Goal: Task Accomplishment & Management: Use online tool/utility

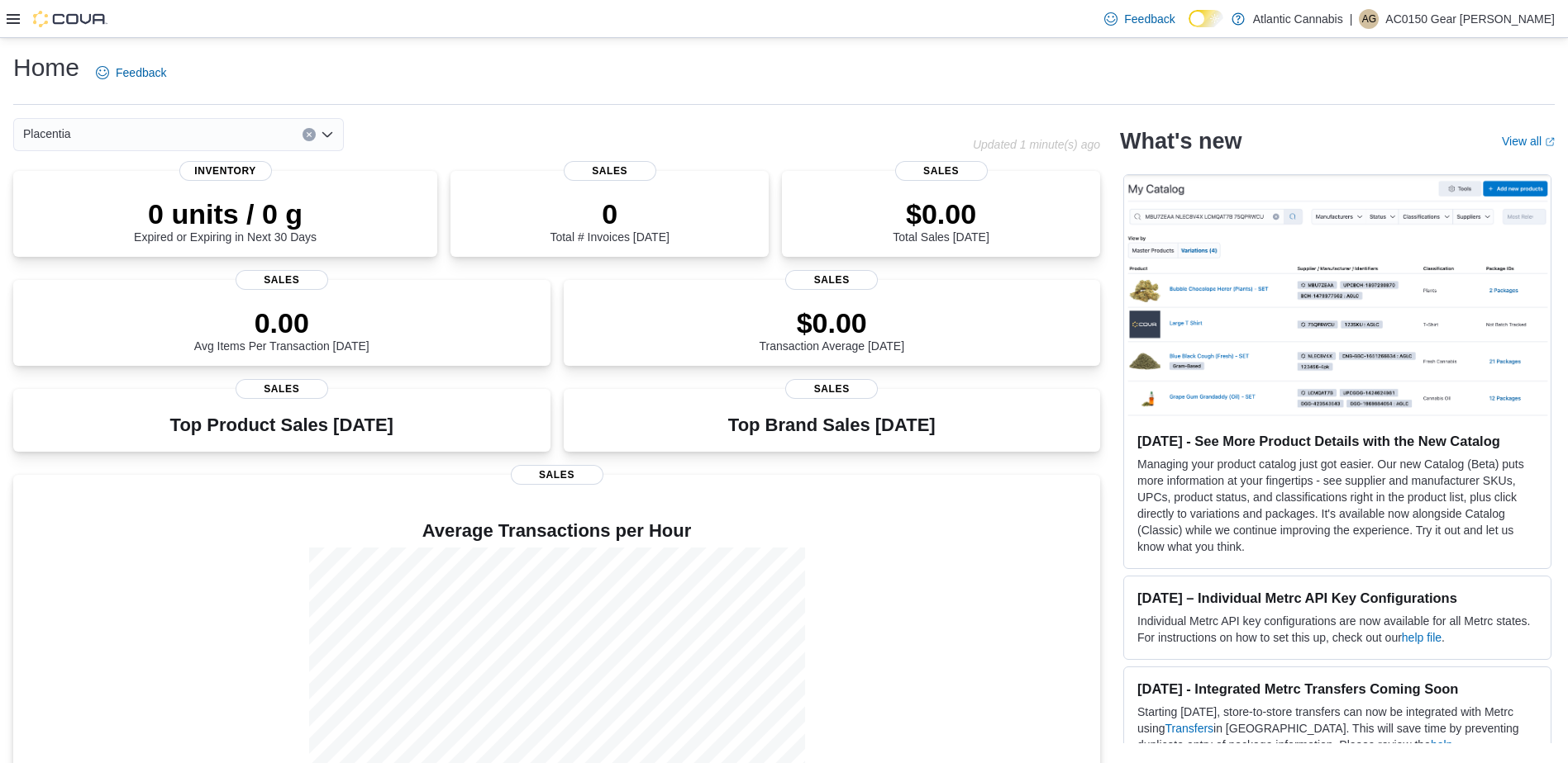
click at [15, 29] on div at bounding box center [57, 19] width 101 height 37
click at [13, 20] on icon at bounding box center [13, 19] width 13 height 13
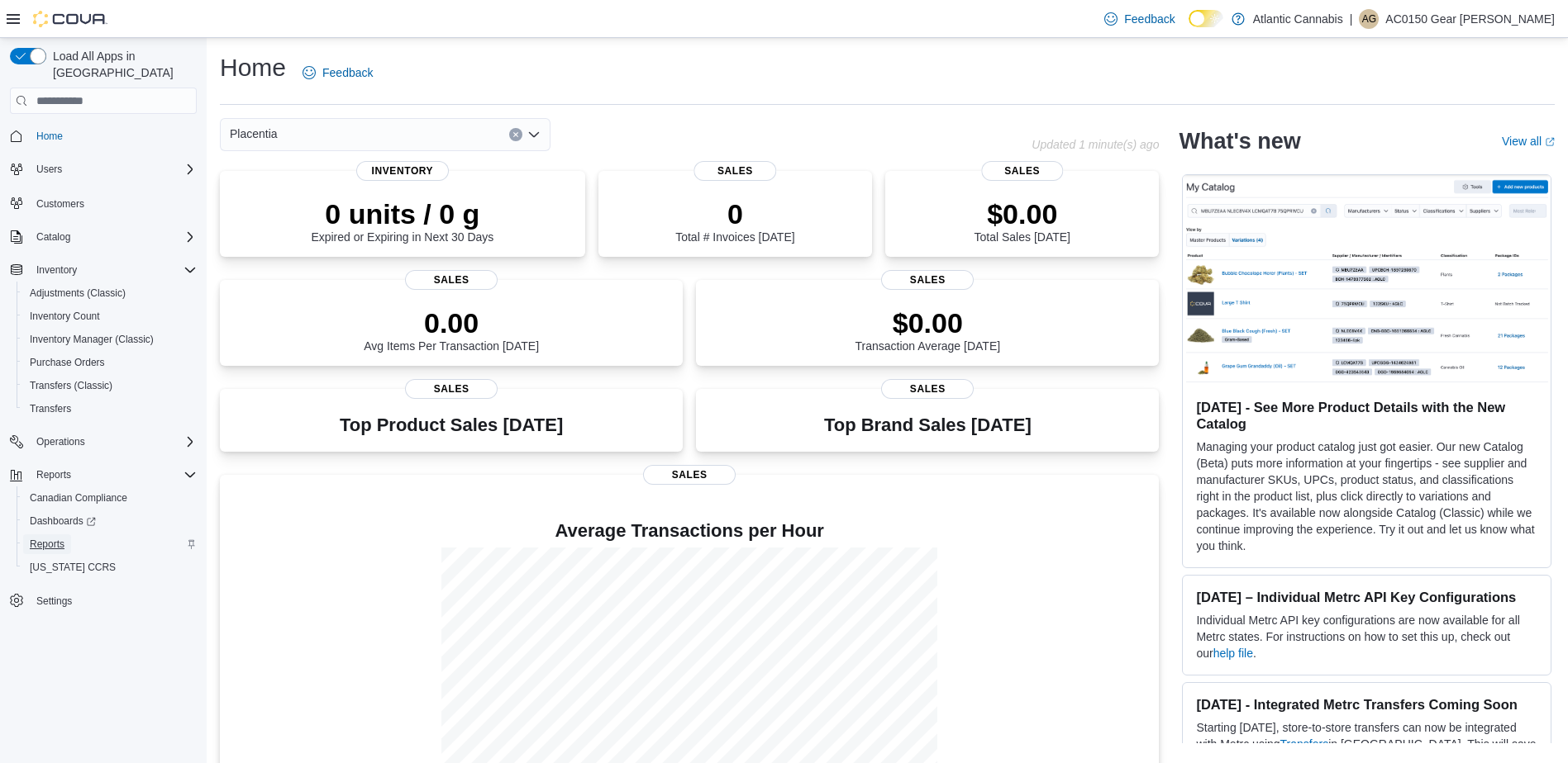
click at [55, 538] on span "Reports" at bounding box center [47, 544] width 34 height 13
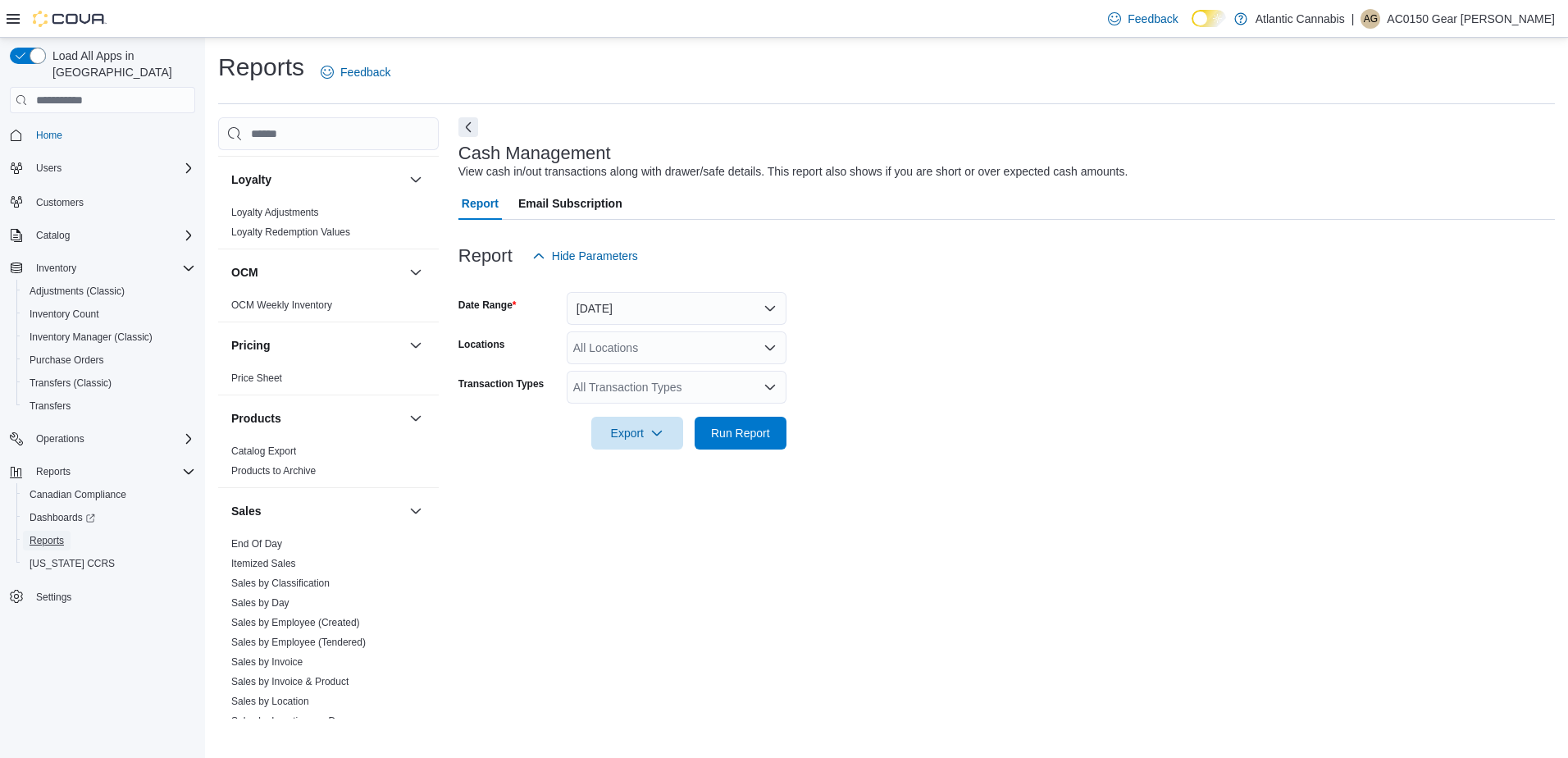
scroll to position [935, 0]
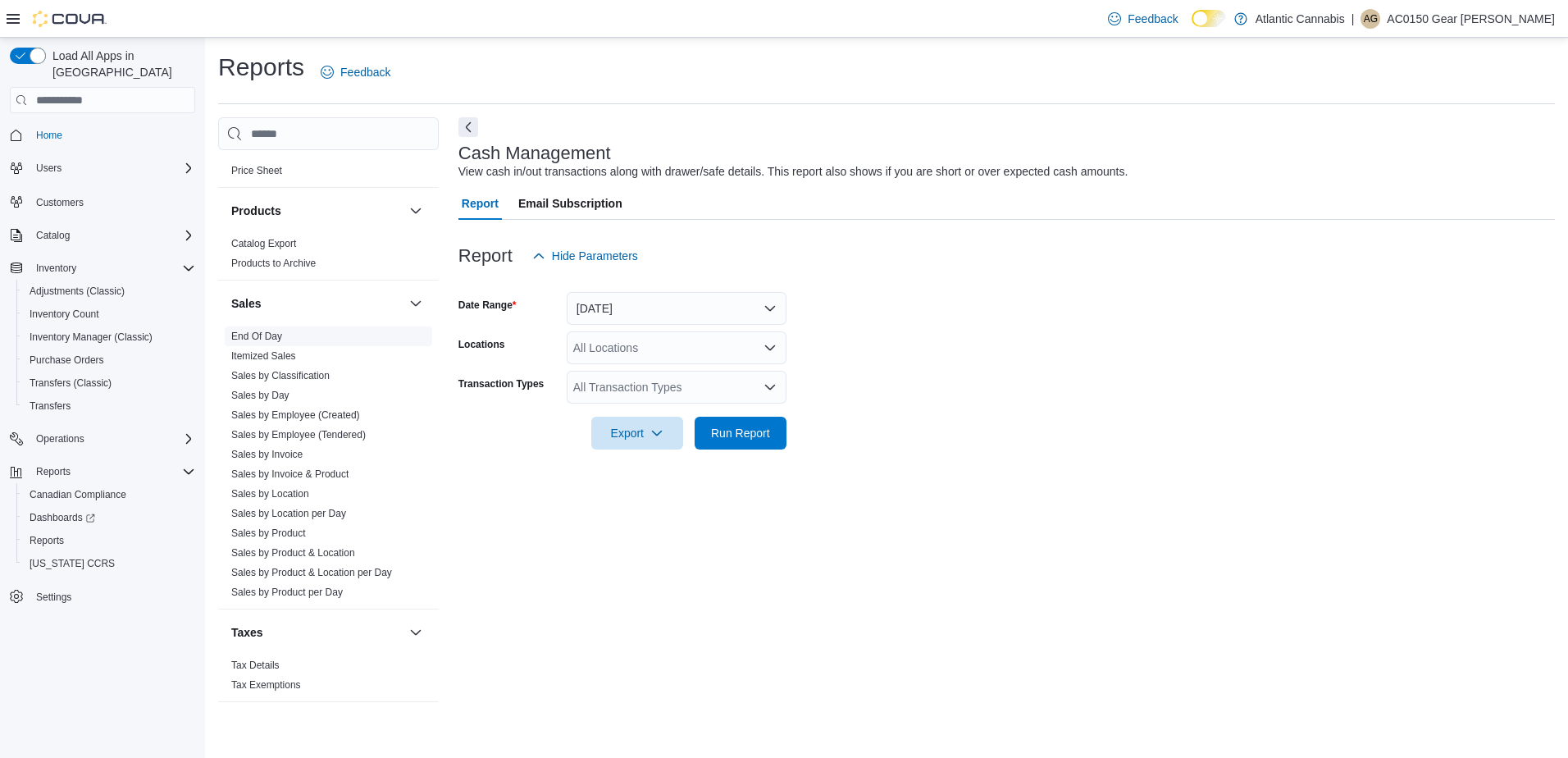
click at [263, 341] on link "End Of Day" at bounding box center [256, 336] width 51 height 11
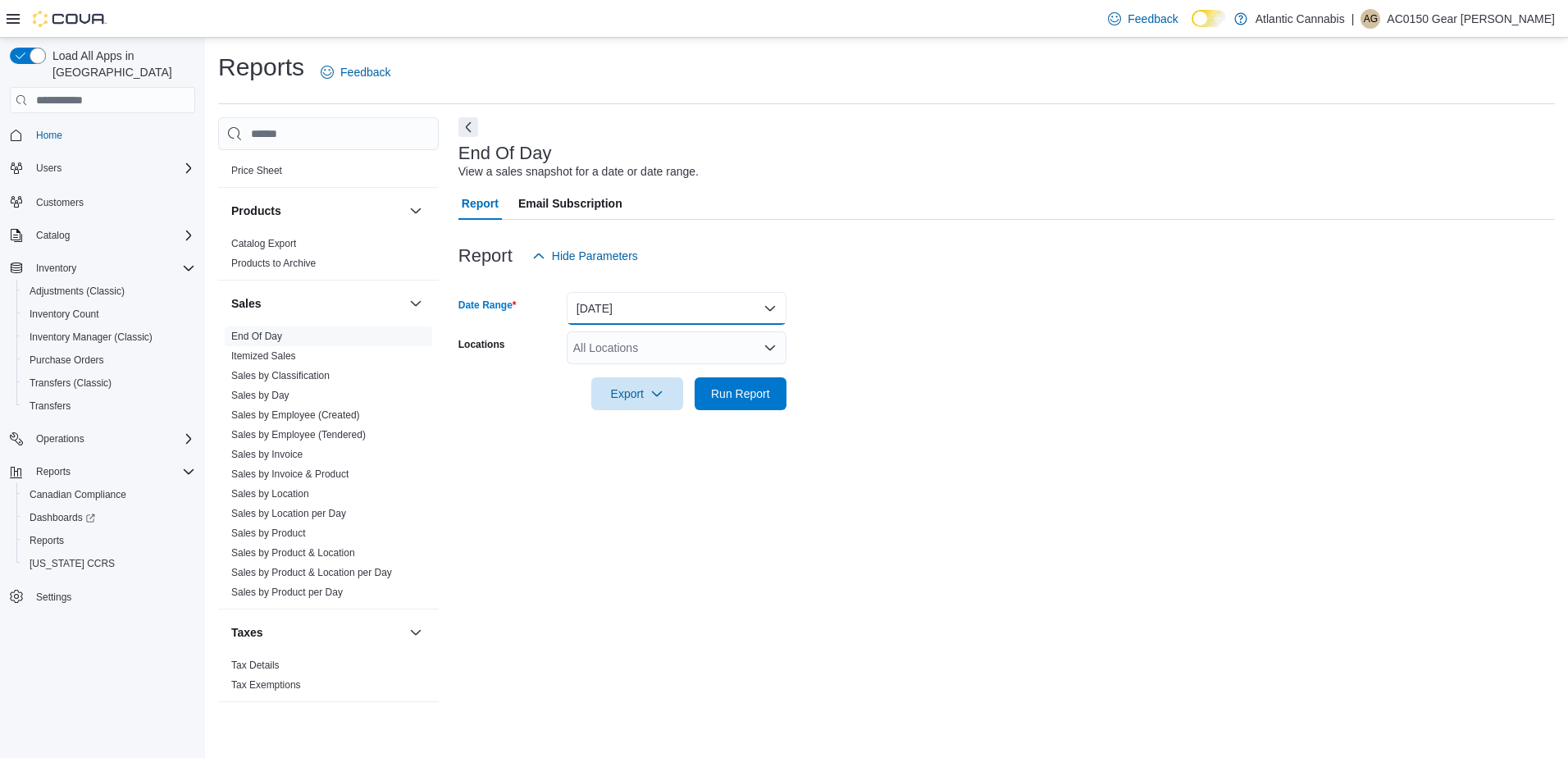
click at [637, 315] on button "[DATE]" at bounding box center [677, 308] width 220 height 32
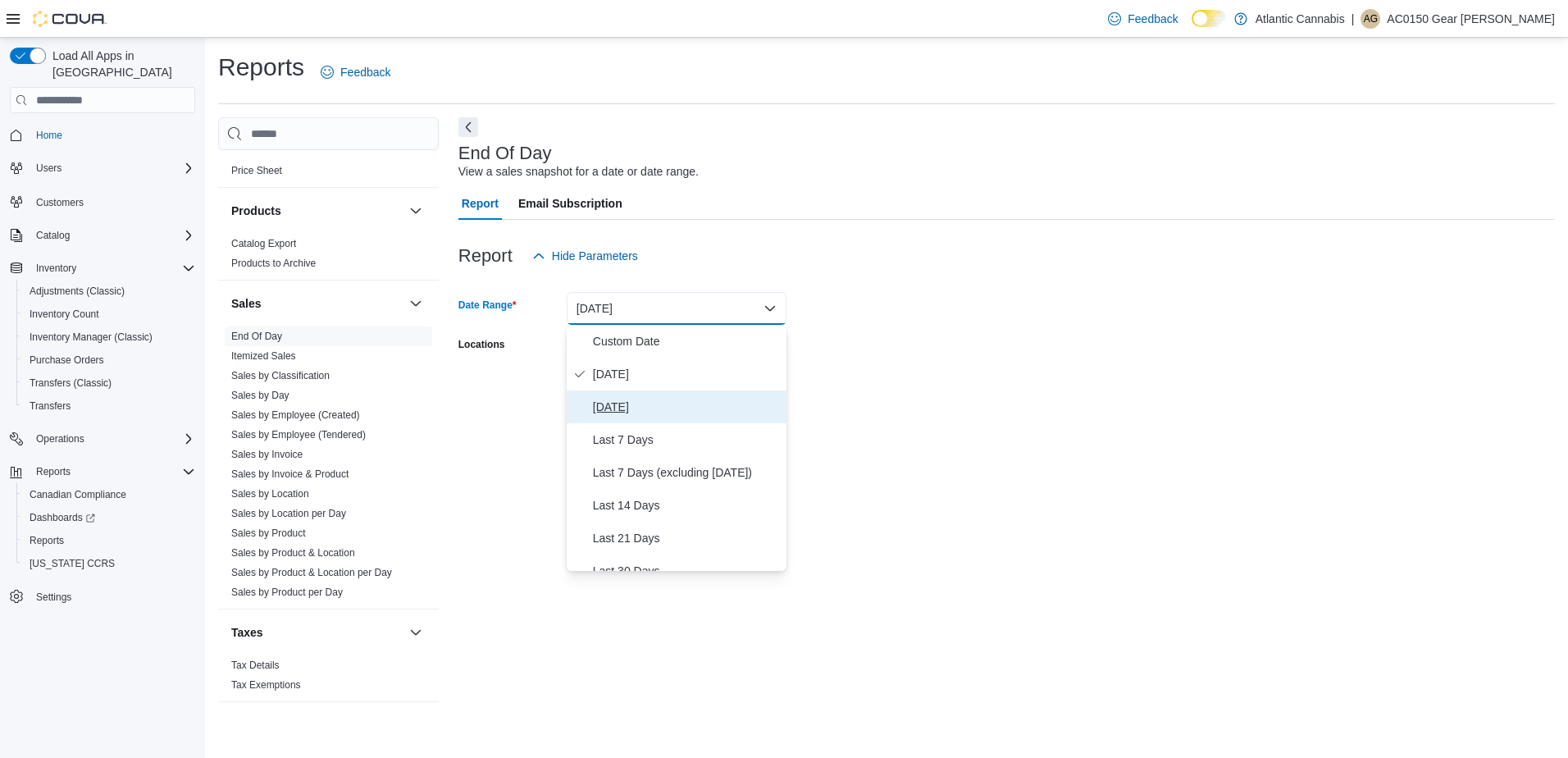
click at [626, 403] on span "[DATE]" at bounding box center [686, 406] width 187 height 19
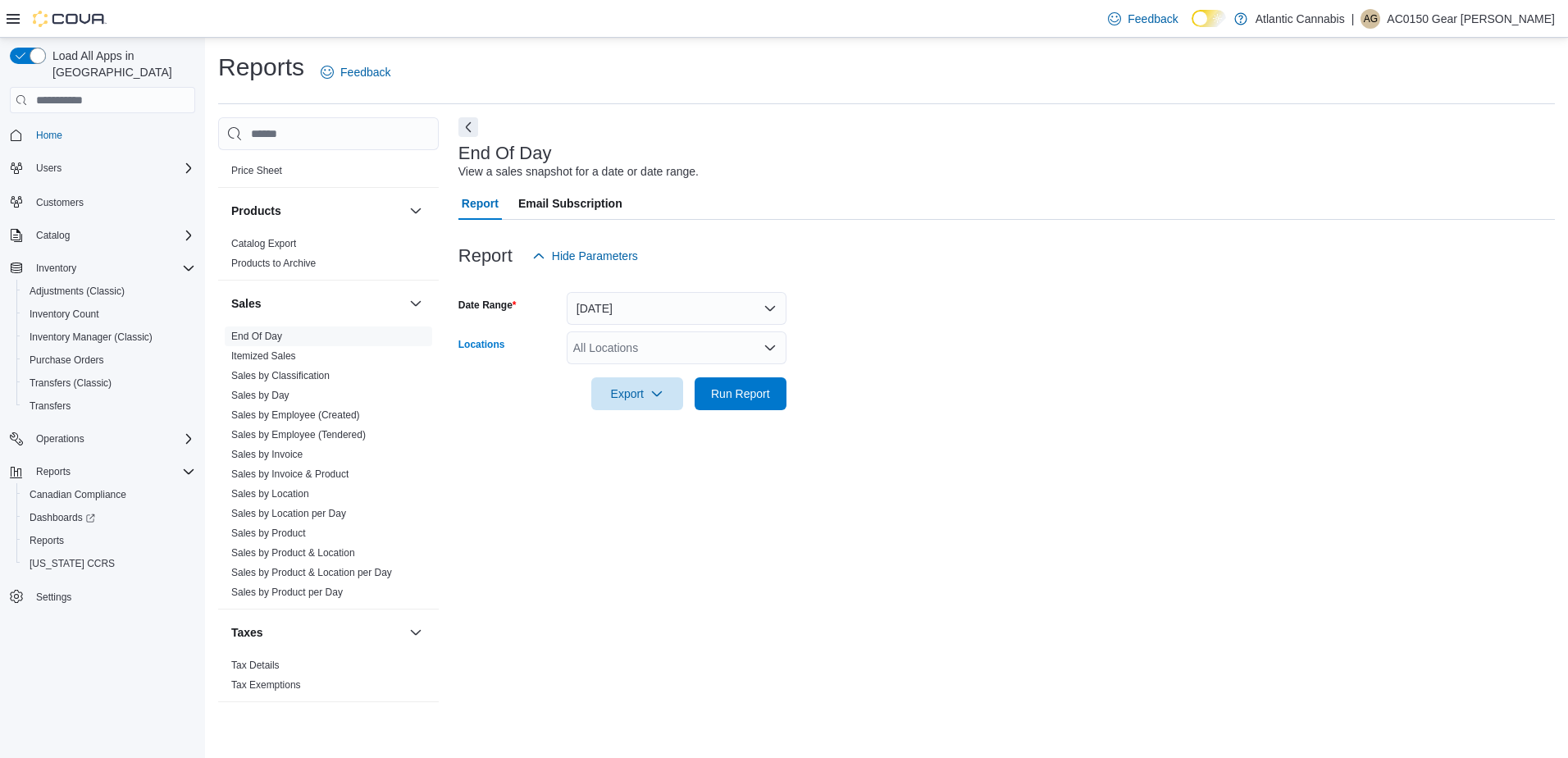
click at [718, 357] on div "All Locations" at bounding box center [677, 347] width 220 height 32
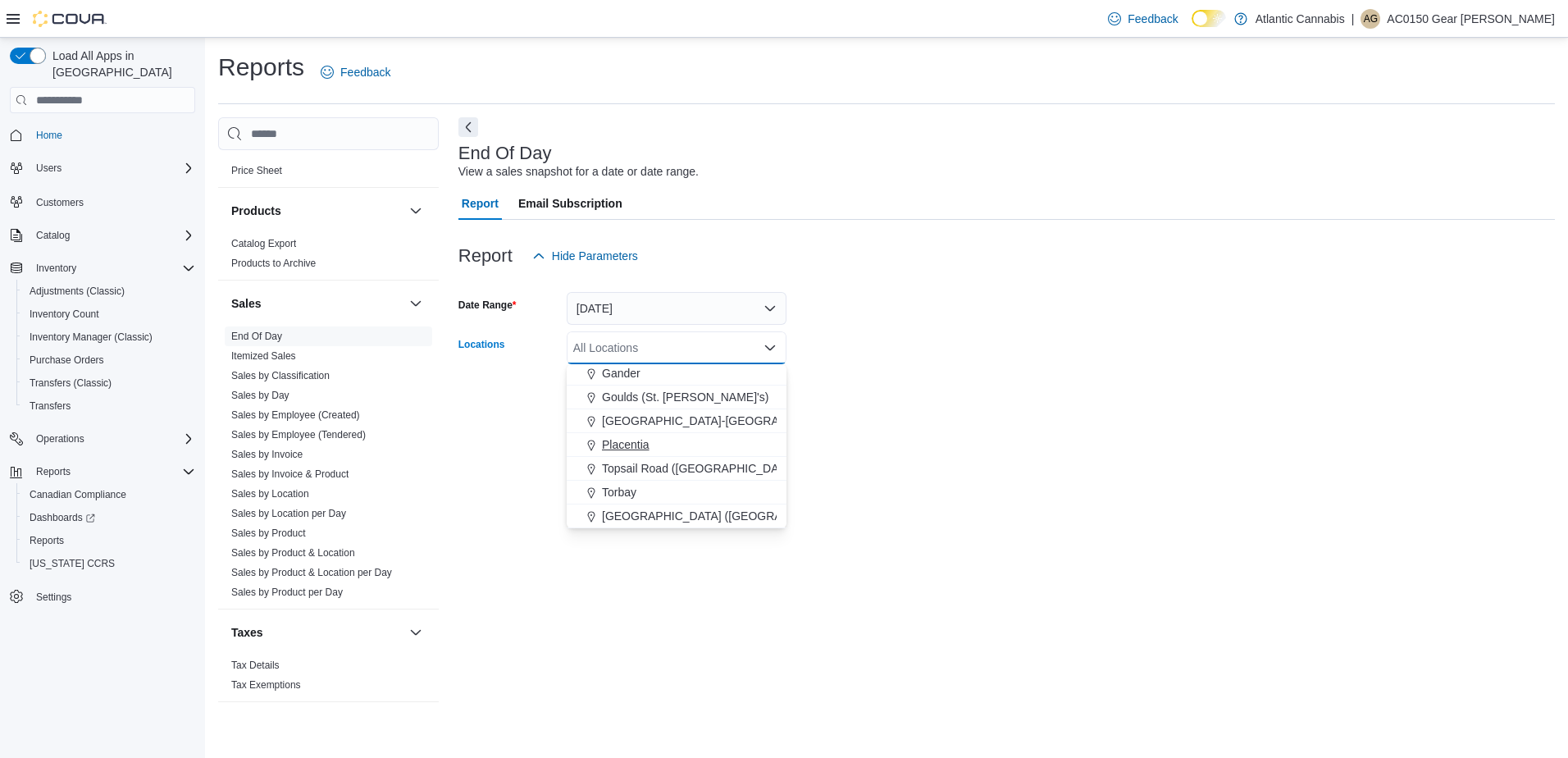
click at [658, 449] on div "Placentia" at bounding box center [676, 445] width 200 height 17
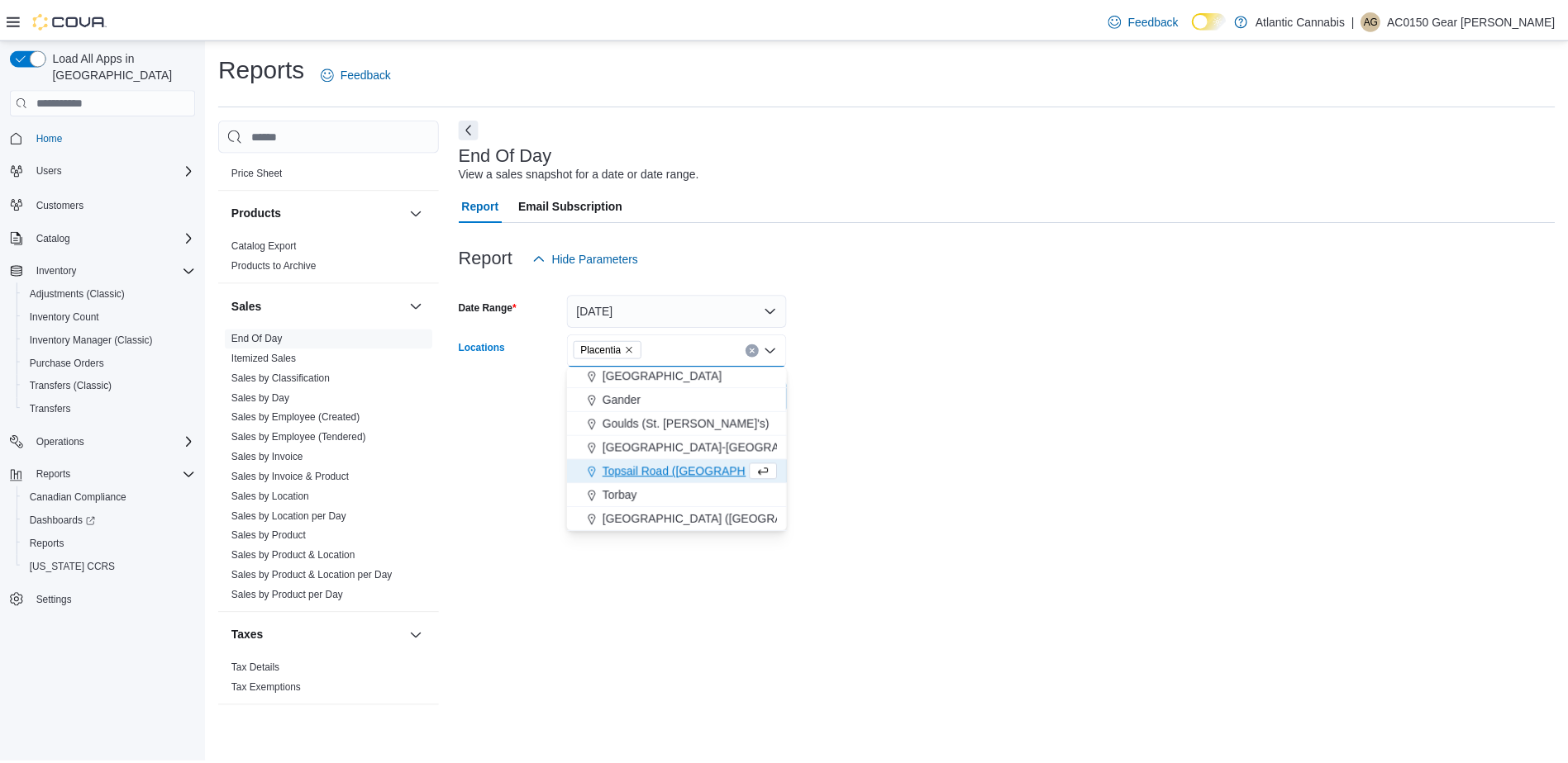
scroll to position [75, 0]
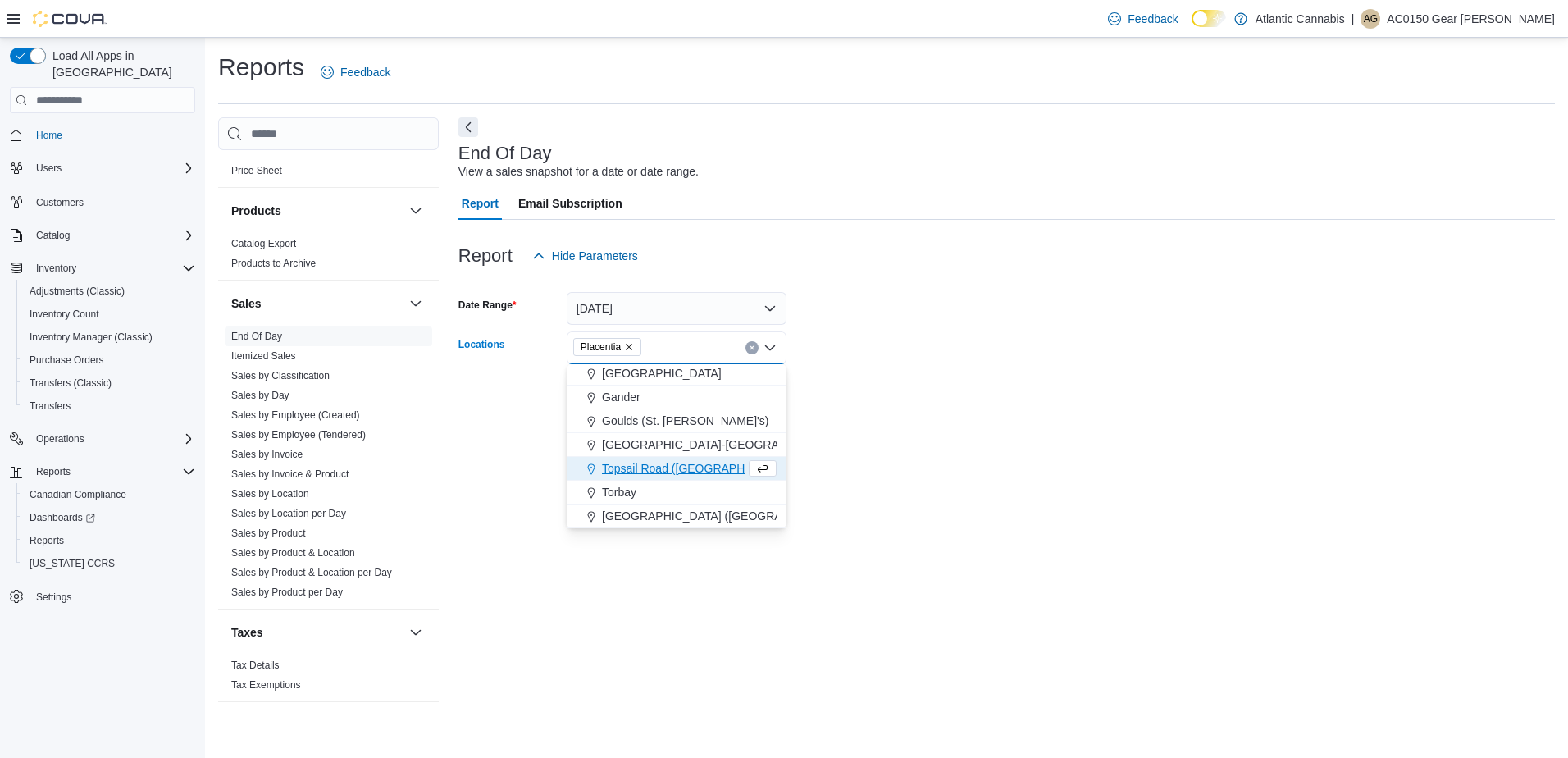
click at [972, 459] on div "End Of Day View a sales snapshot for a date or date range. Report Email Subscri…" at bounding box center [1006, 418] width 1096 height 602
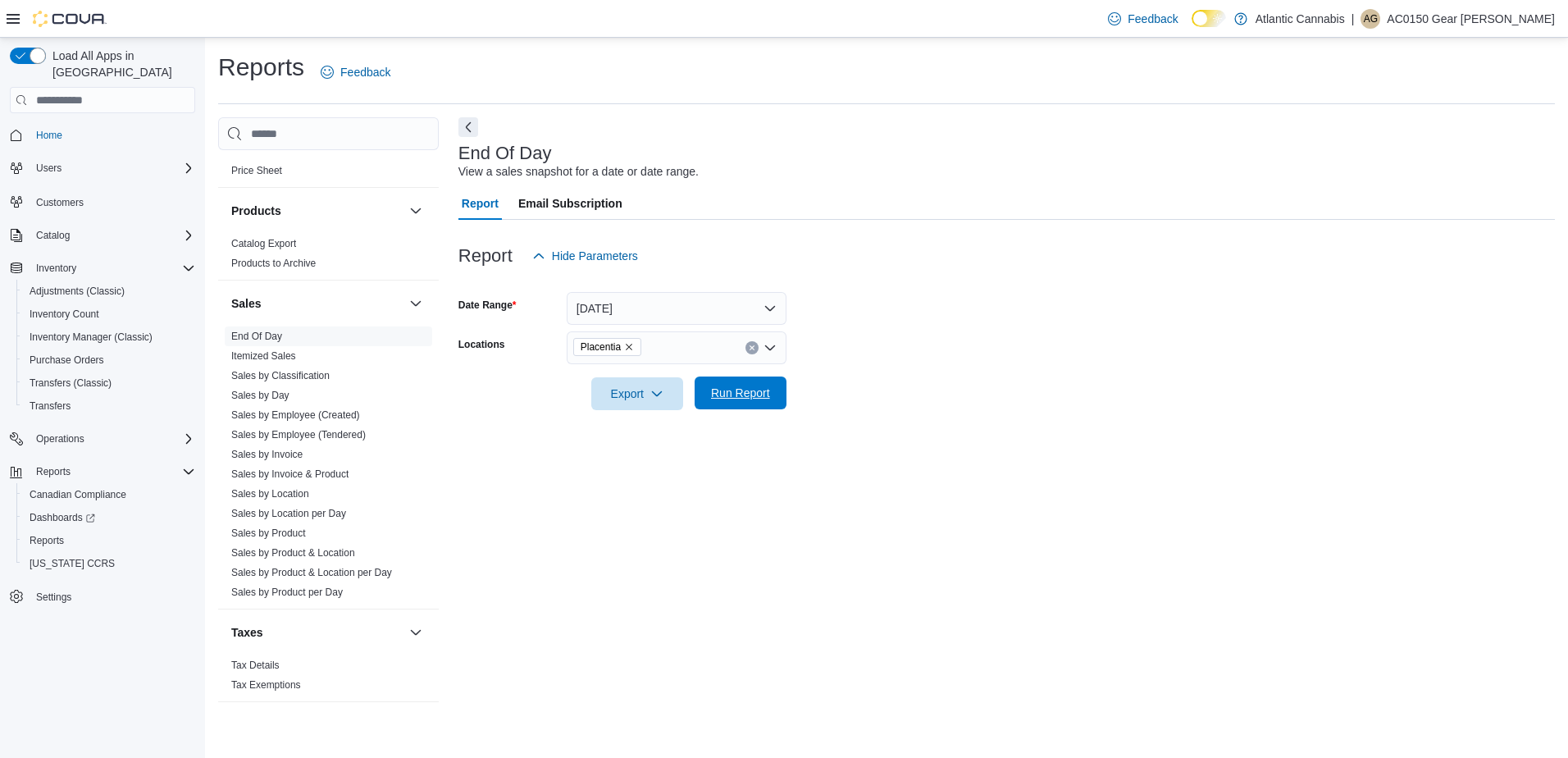
click at [758, 379] on span "Run Report" at bounding box center [740, 392] width 72 height 32
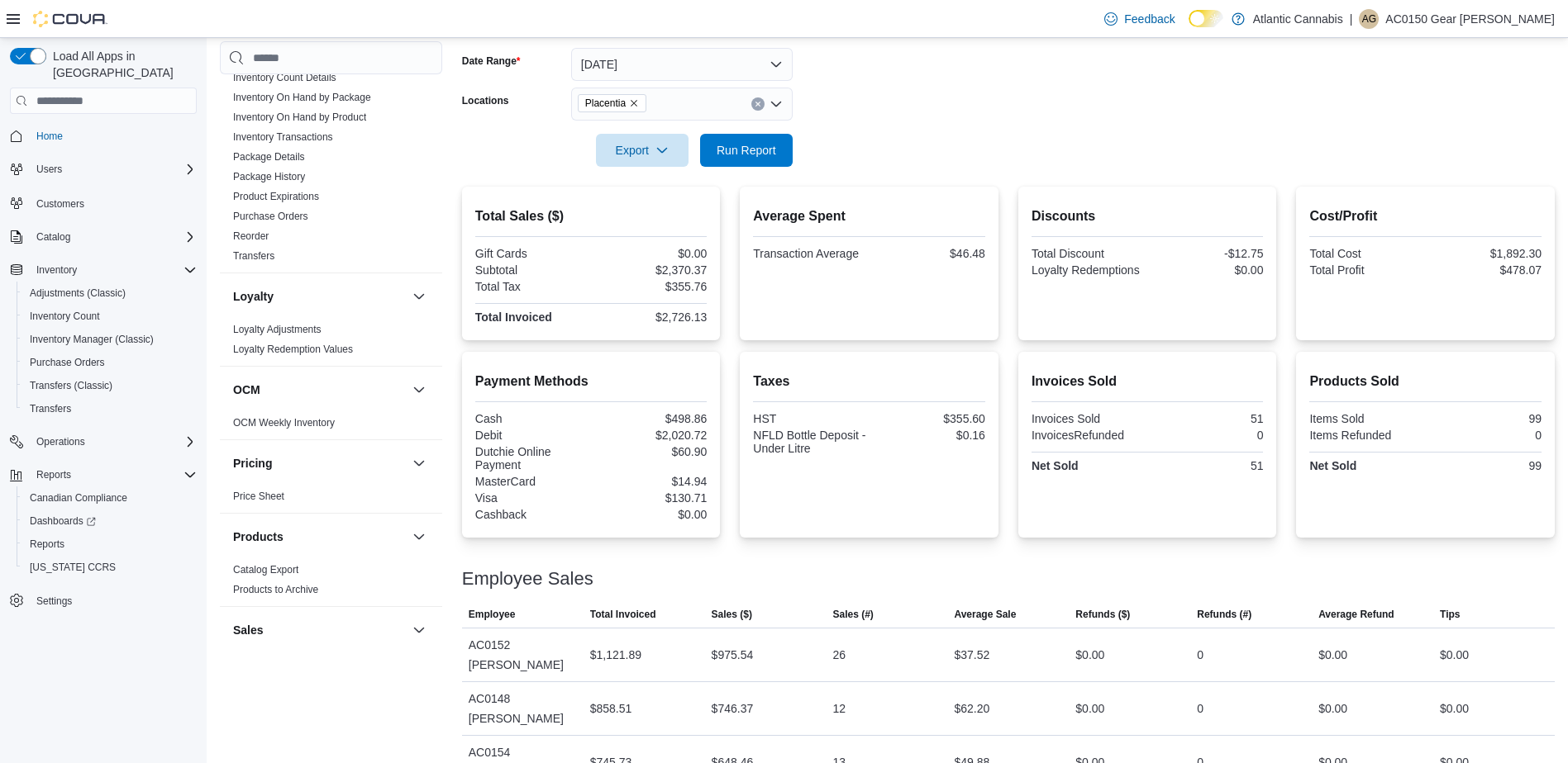
scroll to position [362, 0]
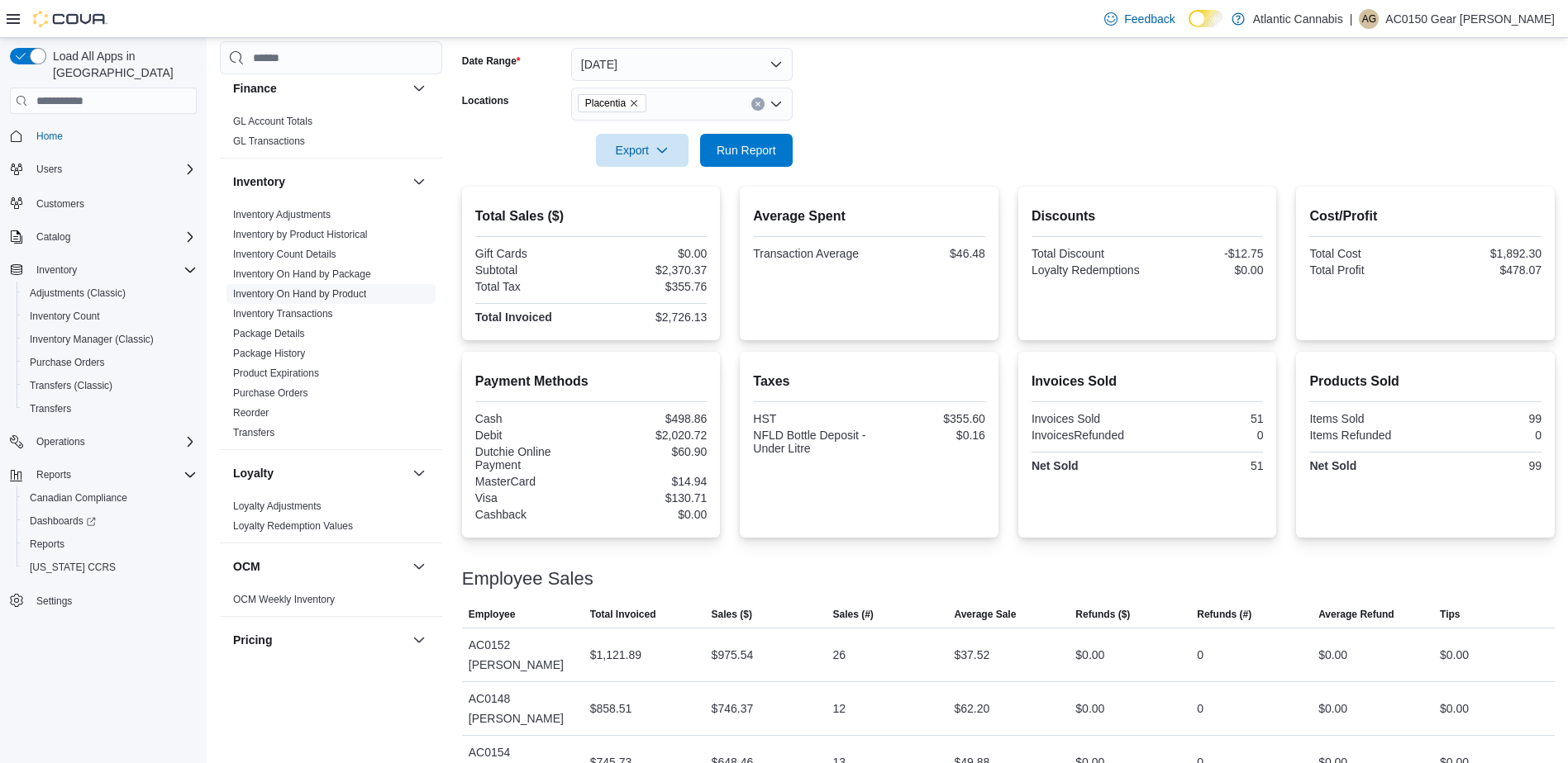
click at [323, 292] on link "Inventory On Hand by Product" at bounding box center [299, 293] width 133 height 11
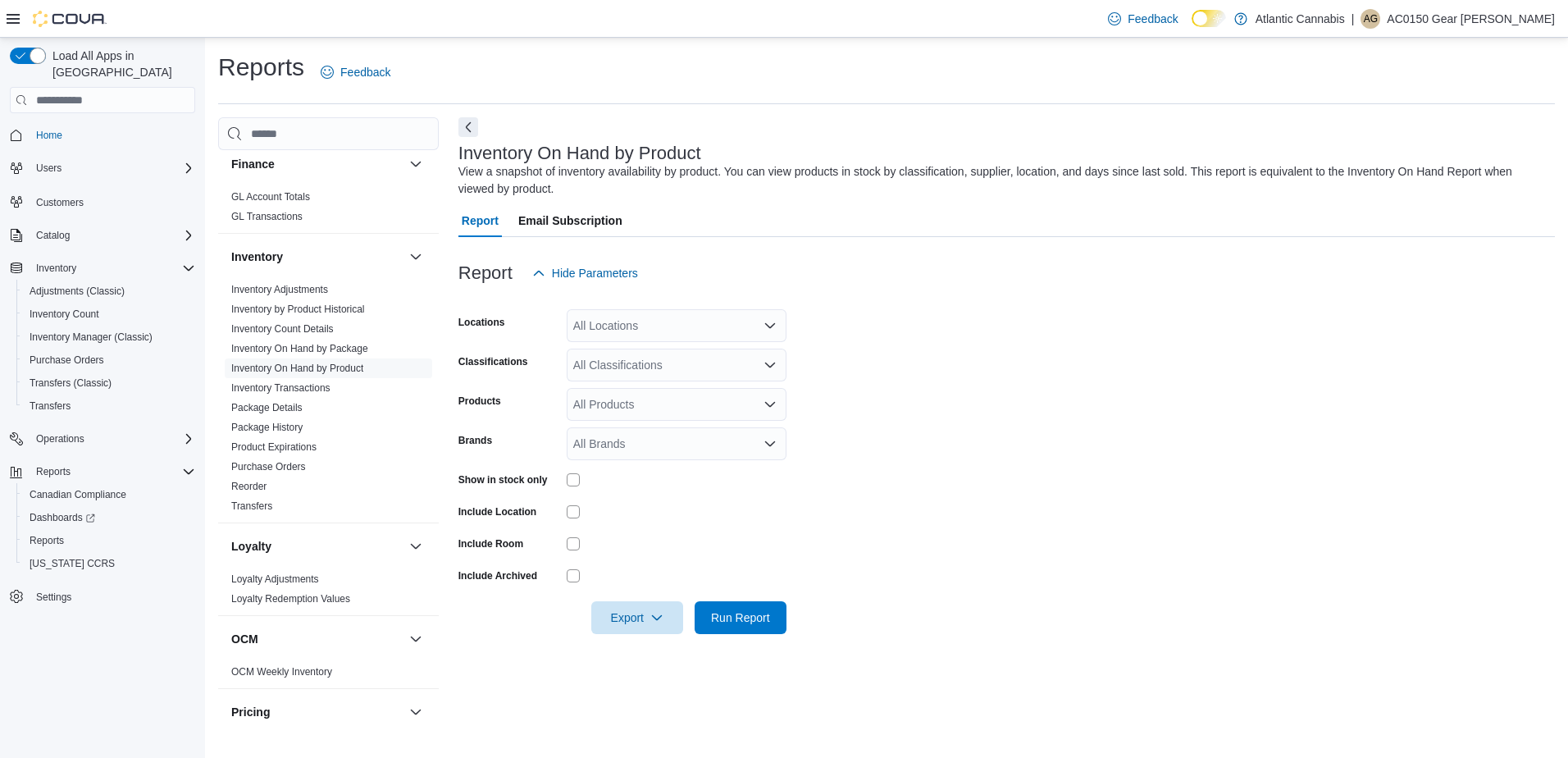
click at [600, 336] on div "All Locations" at bounding box center [677, 325] width 220 height 32
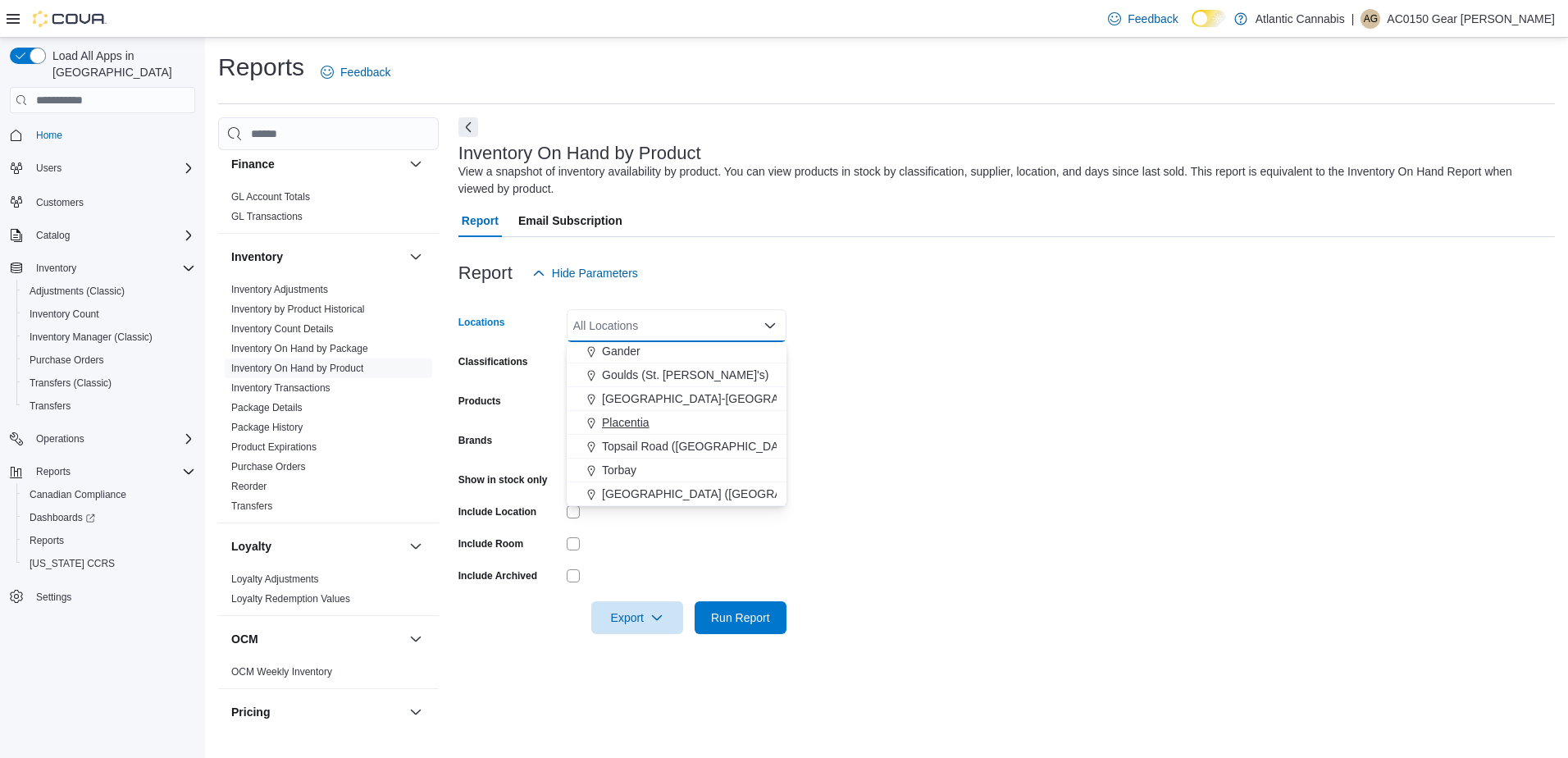
click at [634, 422] on span "Placentia" at bounding box center [625, 423] width 47 height 17
click at [955, 416] on form "Locations [GEOGRAPHIC_DATA] Combo box. Selected. [GEOGRAPHIC_DATA]. Press Backs…" at bounding box center [1006, 462] width 1096 height 344
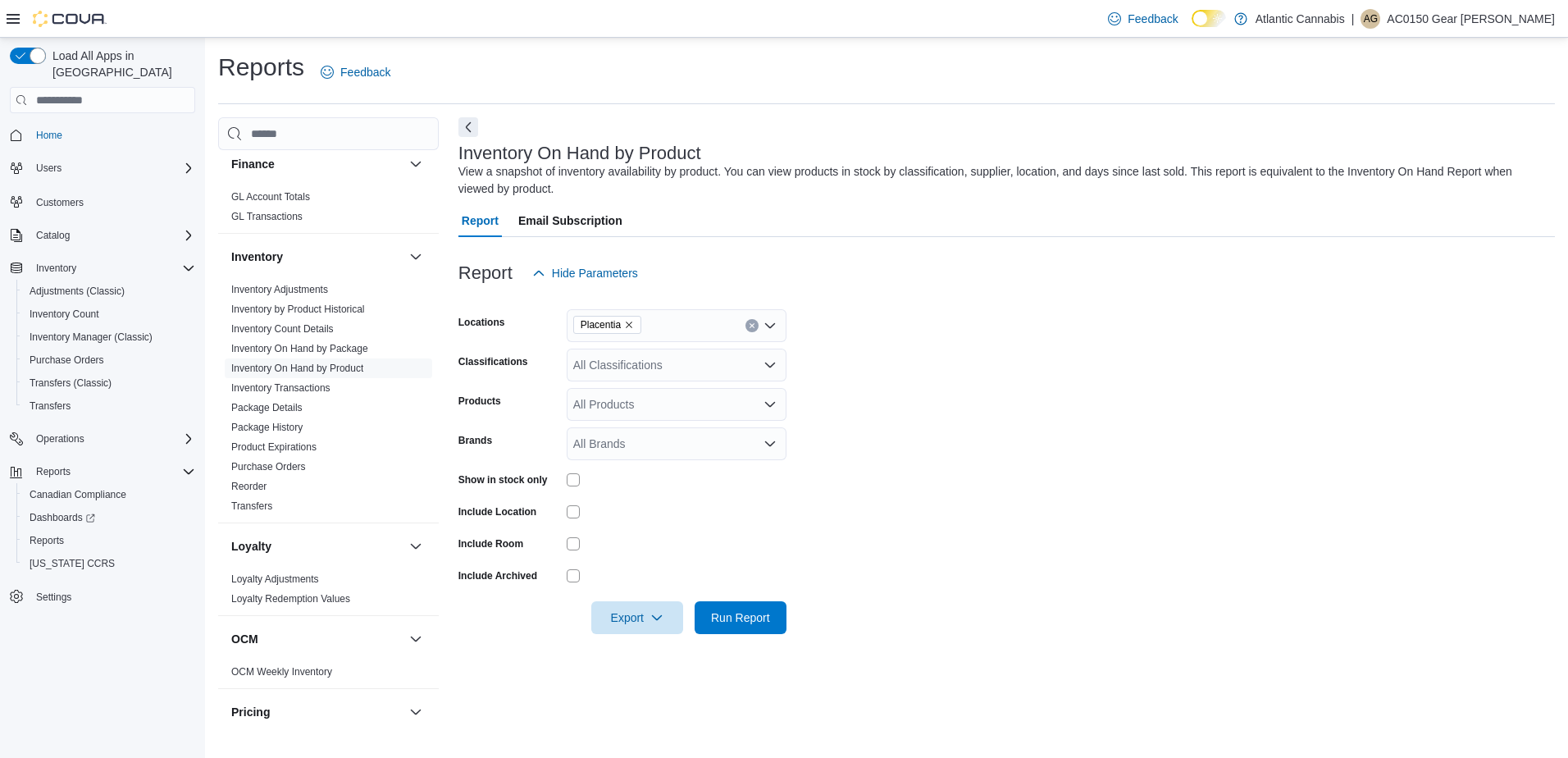
click at [660, 398] on div "All Products" at bounding box center [677, 404] width 220 height 32
click at [666, 372] on div "All Classifications" at bounding box center [677, 365] width 220 height 32
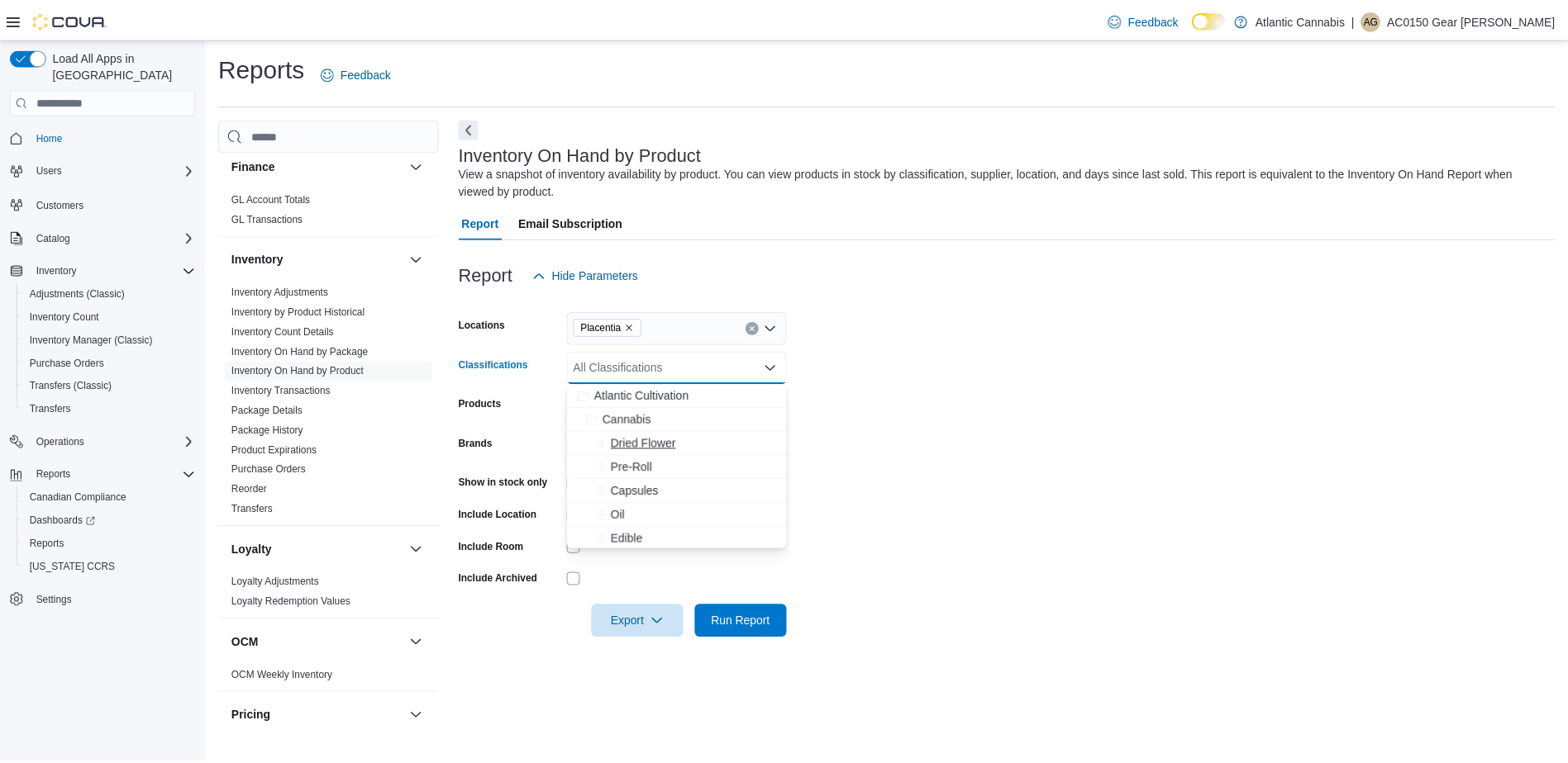
scroll to position [83, 0]
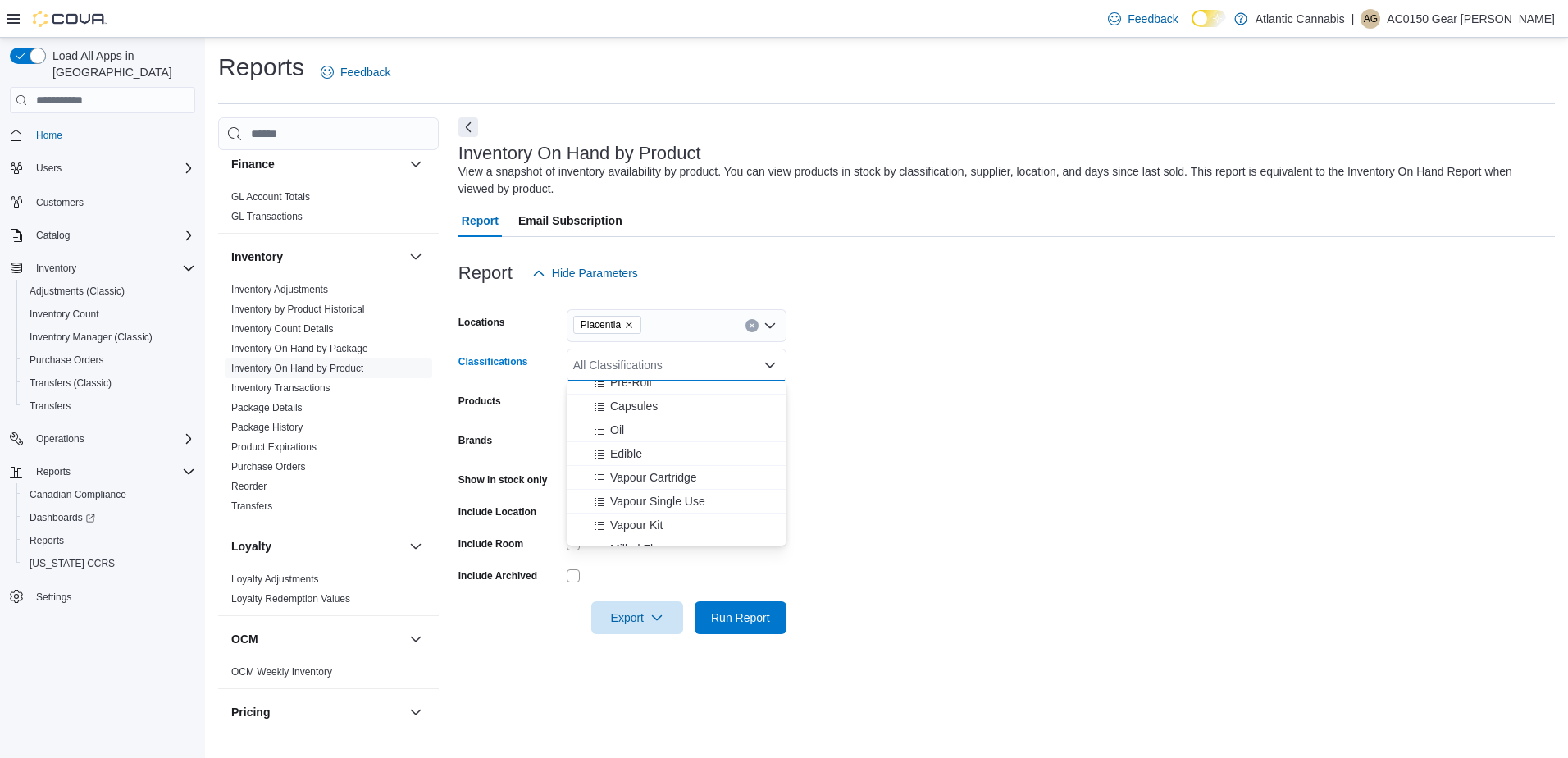
click at [644, 454] on div "Edible" at bounding box center [676, 454] width 200 height 17
click at [969, 560] on form "Locations Placentia Classifications Edible Combo box. Selected. Edible. Press B…" at bounding box center [1006, 462] width 1096 height 344
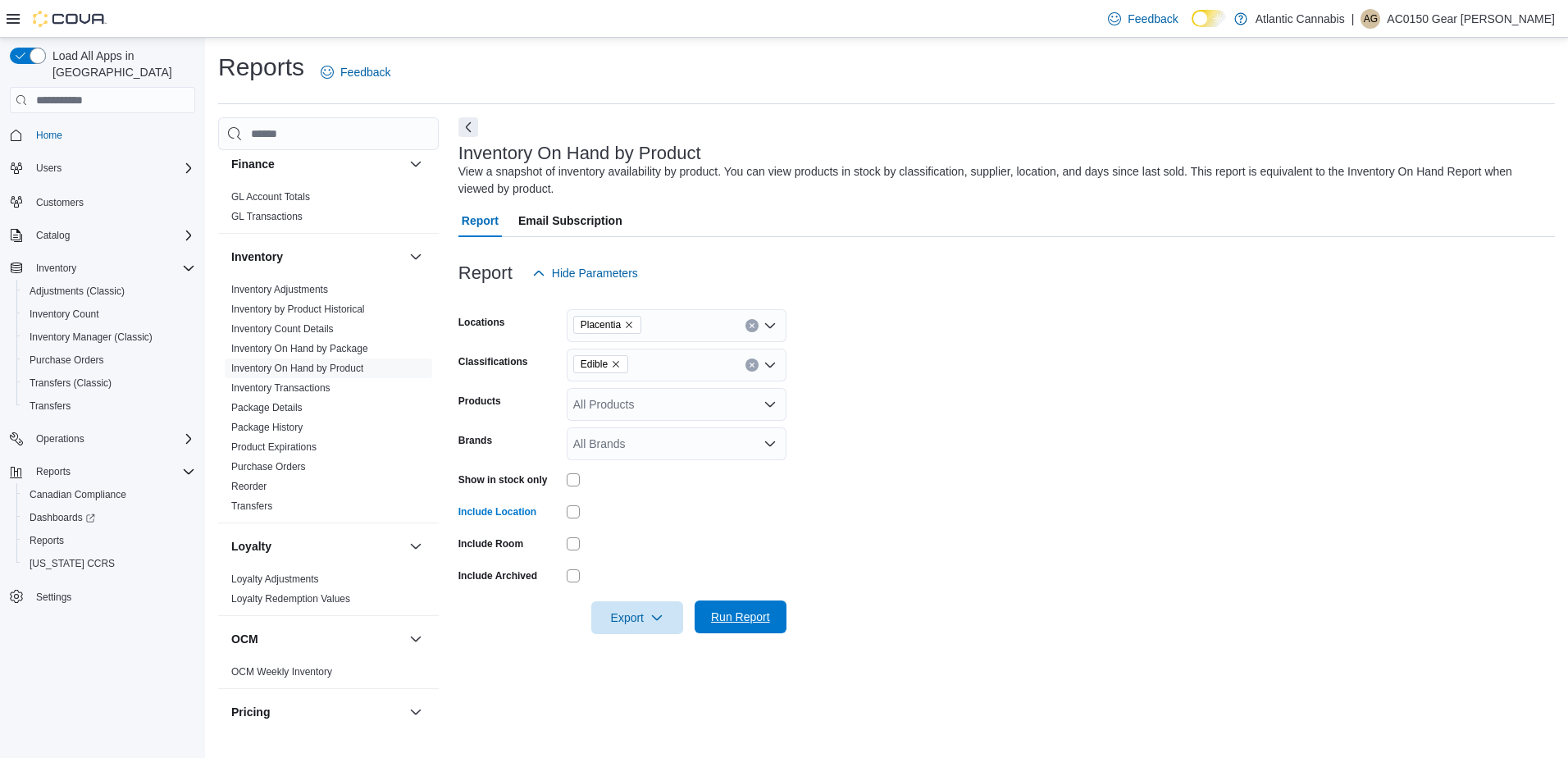
click at [762, 619] on span "Run Report" at bounding box center [741, 617] width 59 height 17
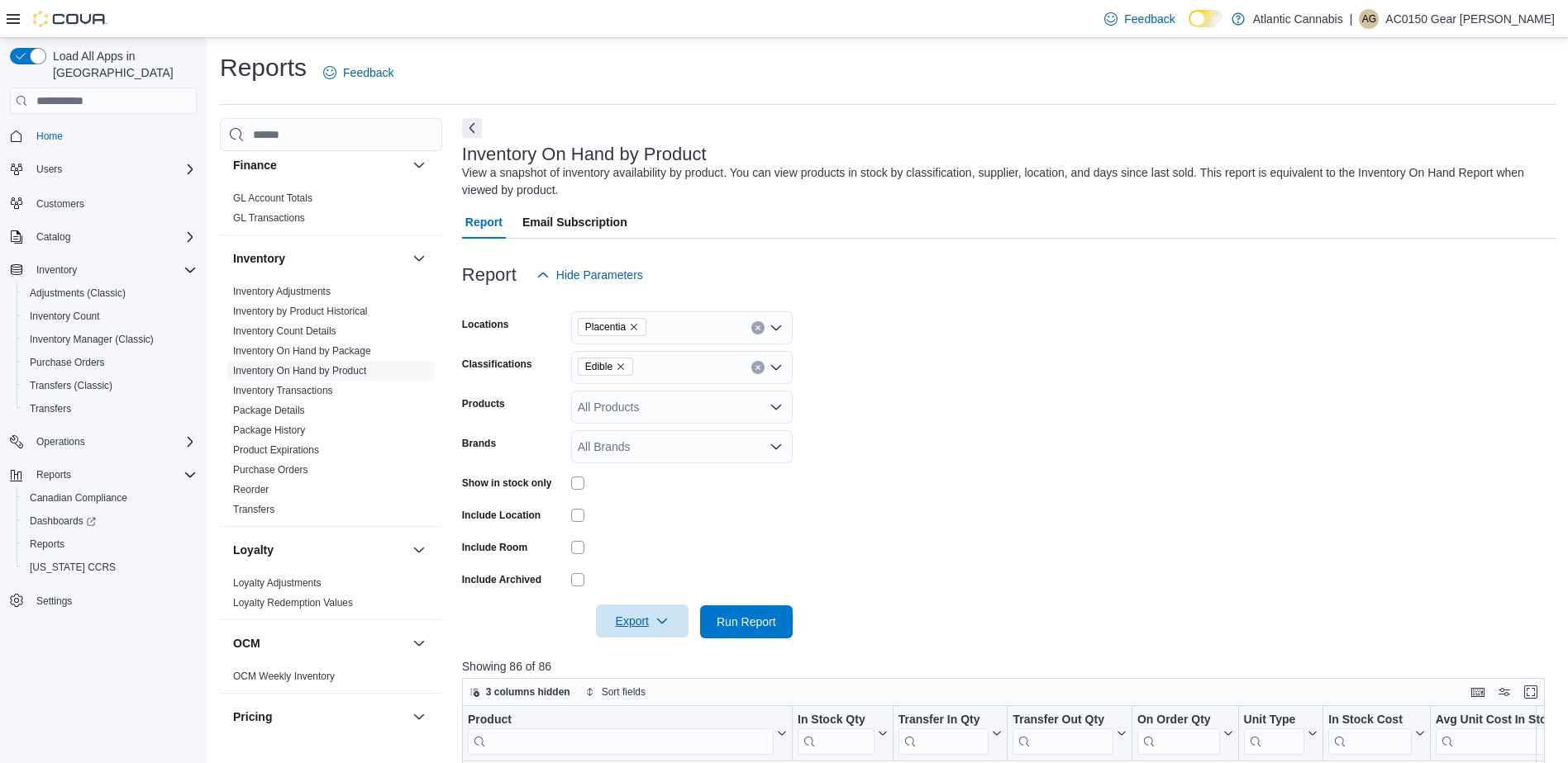
click at [668, 632] on span "Export" at bounding box center [642, 620] width 73 height 33
click at [662, 649] on span "Export to Excel" at bounding box center [645, 655] width 75 height 13
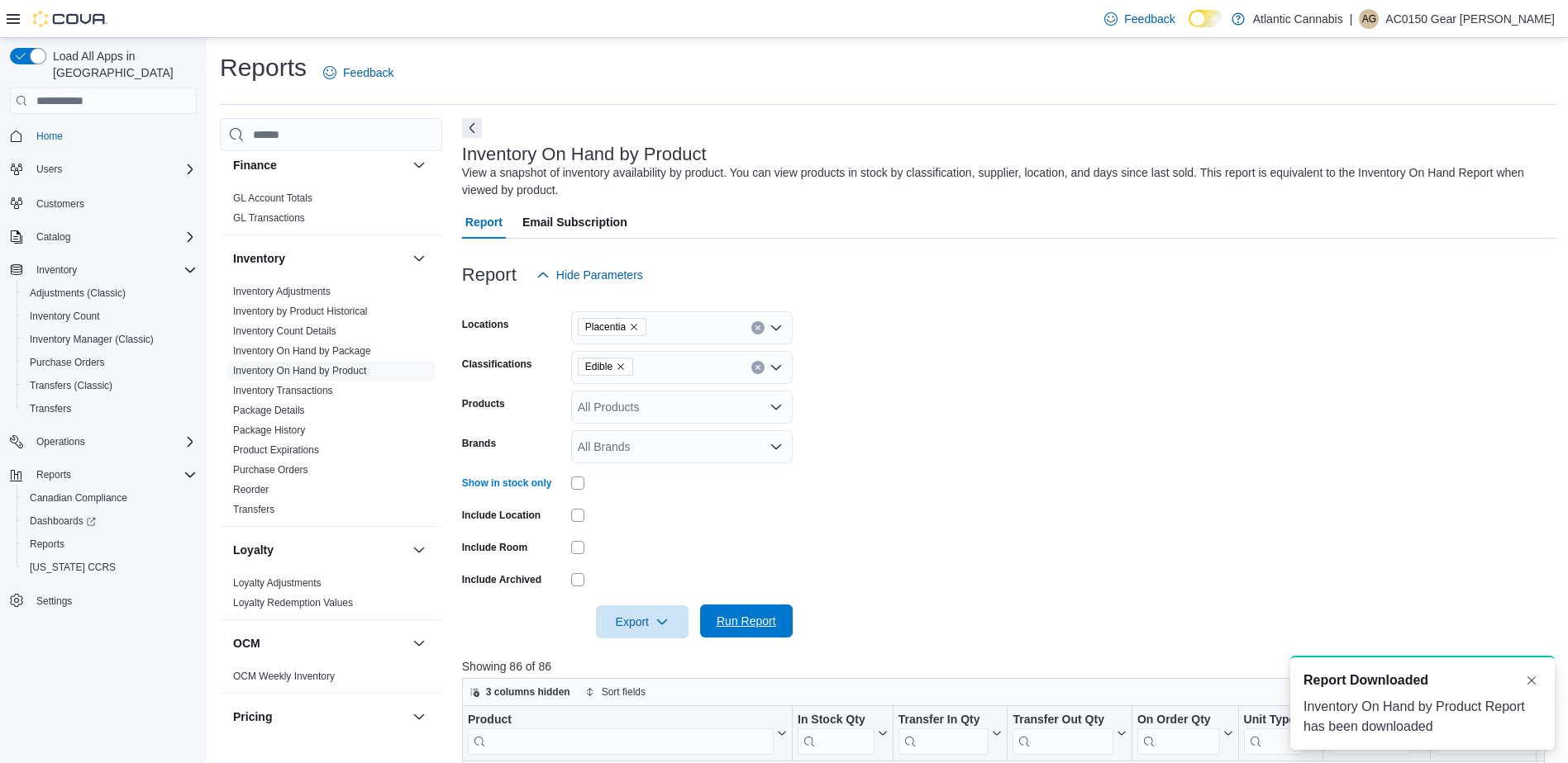
click at [728, 615] on span "Run Report" at bounding box center [747, 621] width 60 height 17
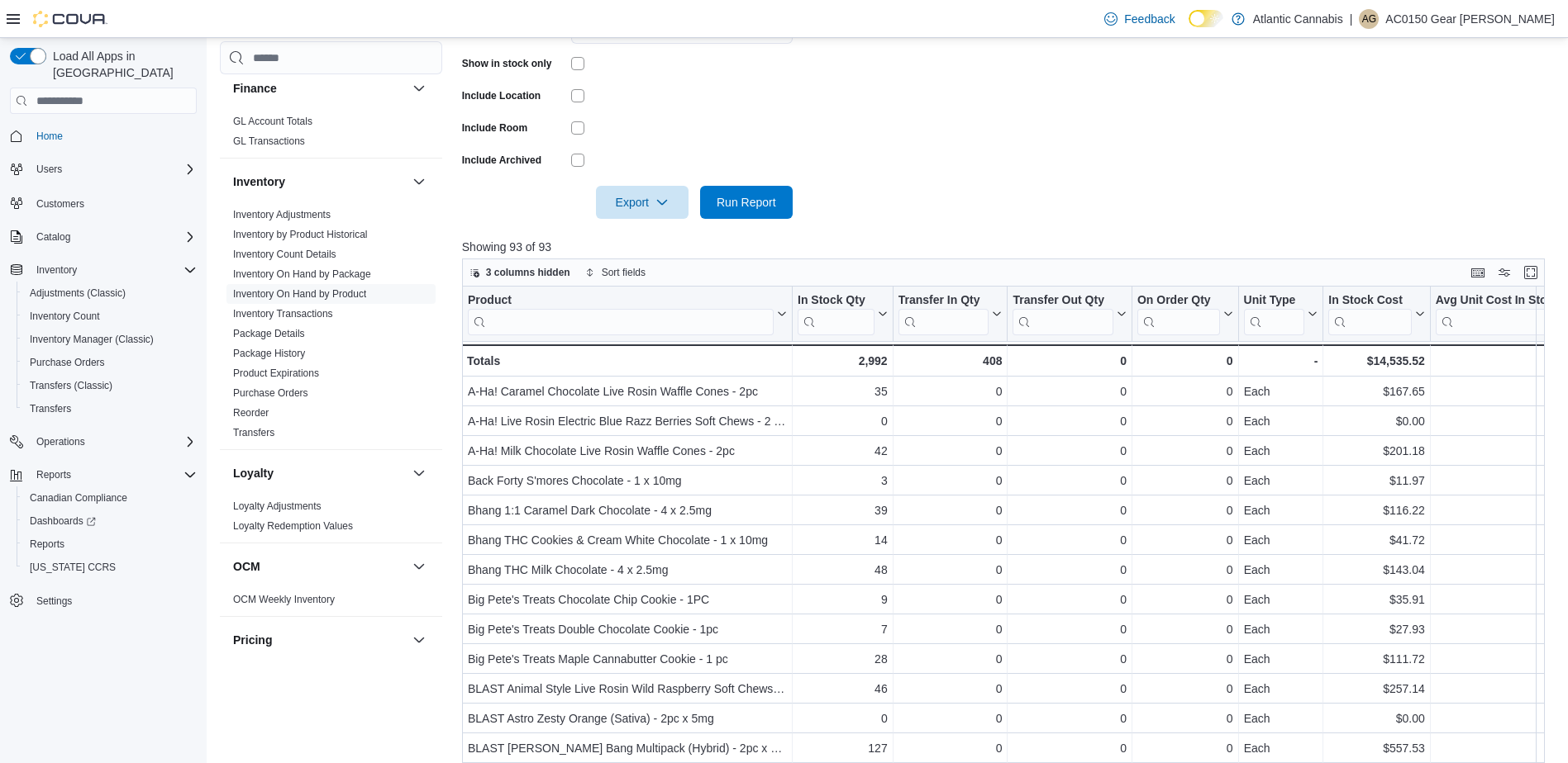
scroll to position [538, 0]
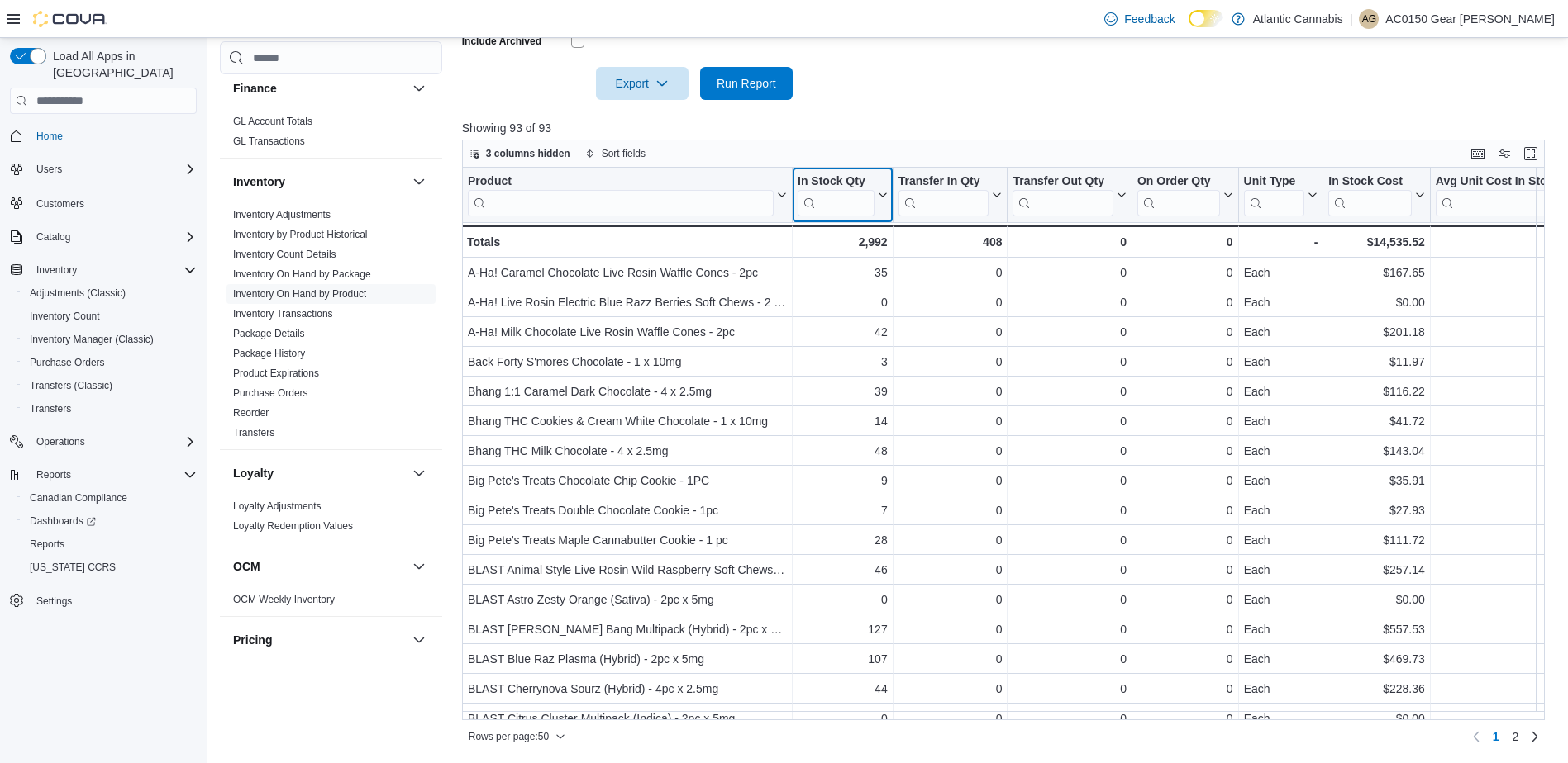
click at [826, 180] on div "In Stock Qty" at bounding box center [835, 182] width 76 height 16
click at [866, 262] on span "Sort Low-High" at bounding box center [853, 258] width 62 height 13
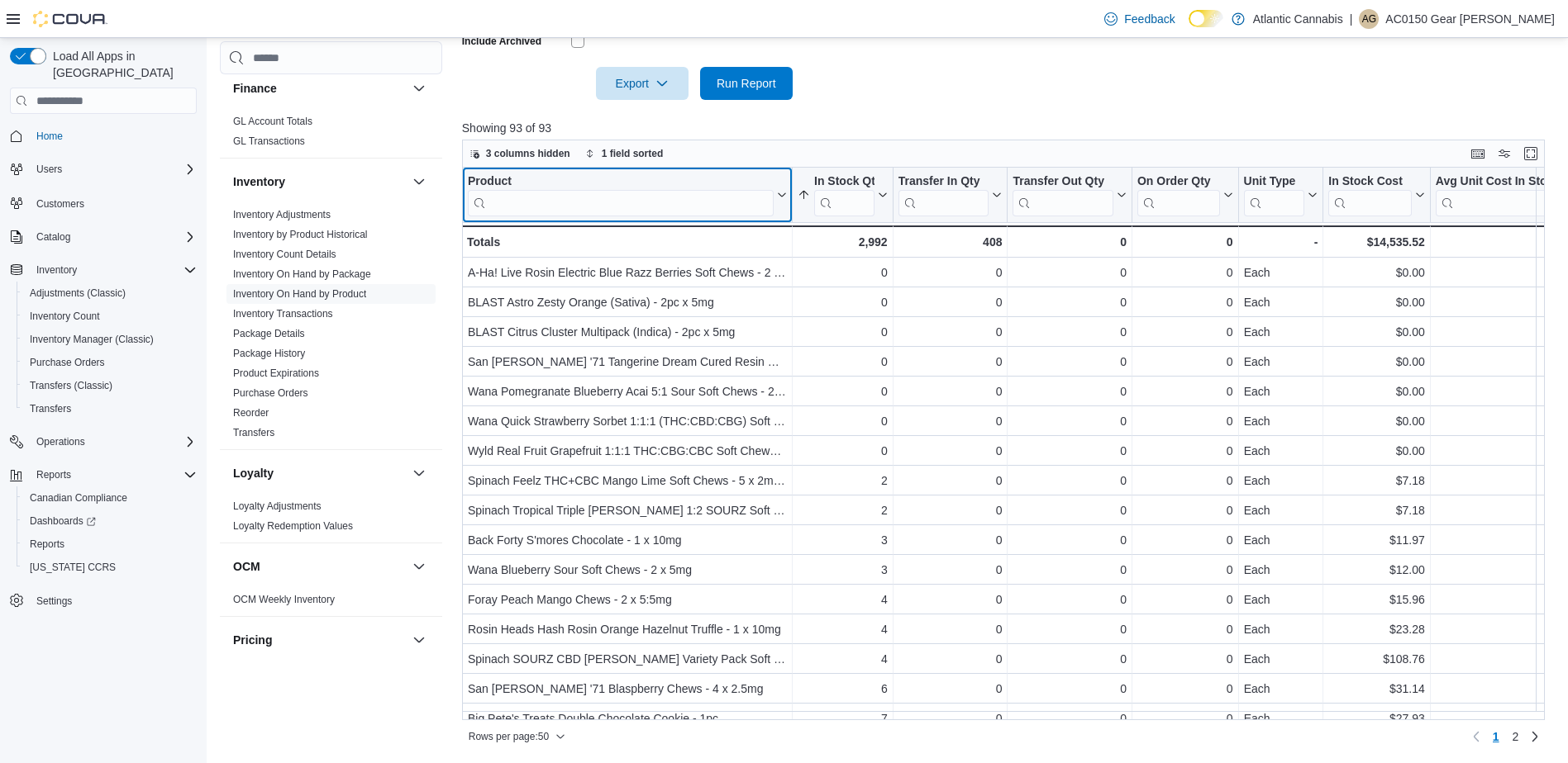
click at [503, 178] on div "Product" at bounding box center [621, 182] width 306 height 16
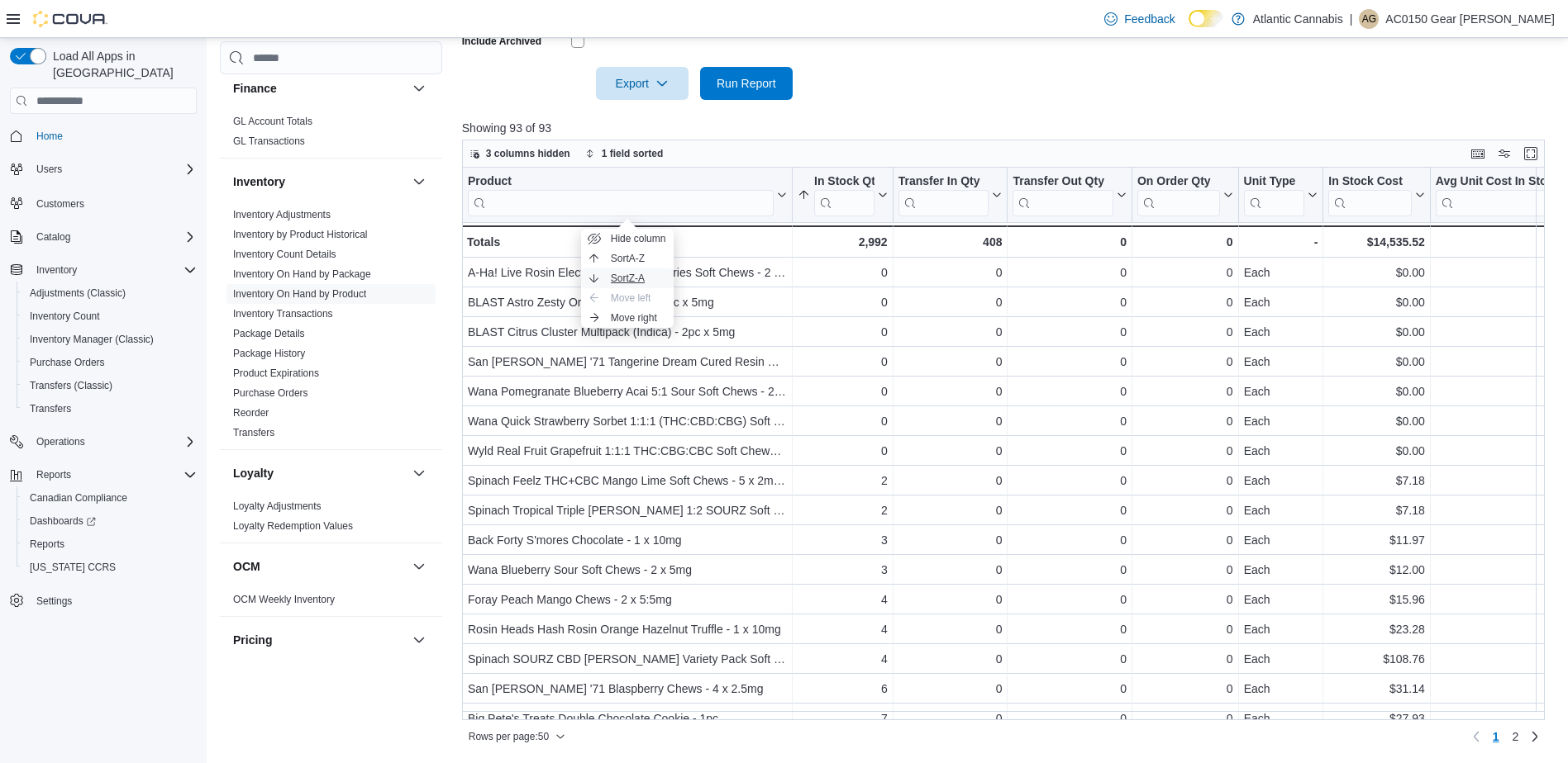
click at [654, 270] on button "Sort Z-A" at bounding box center [626, 278] width 92 height 20
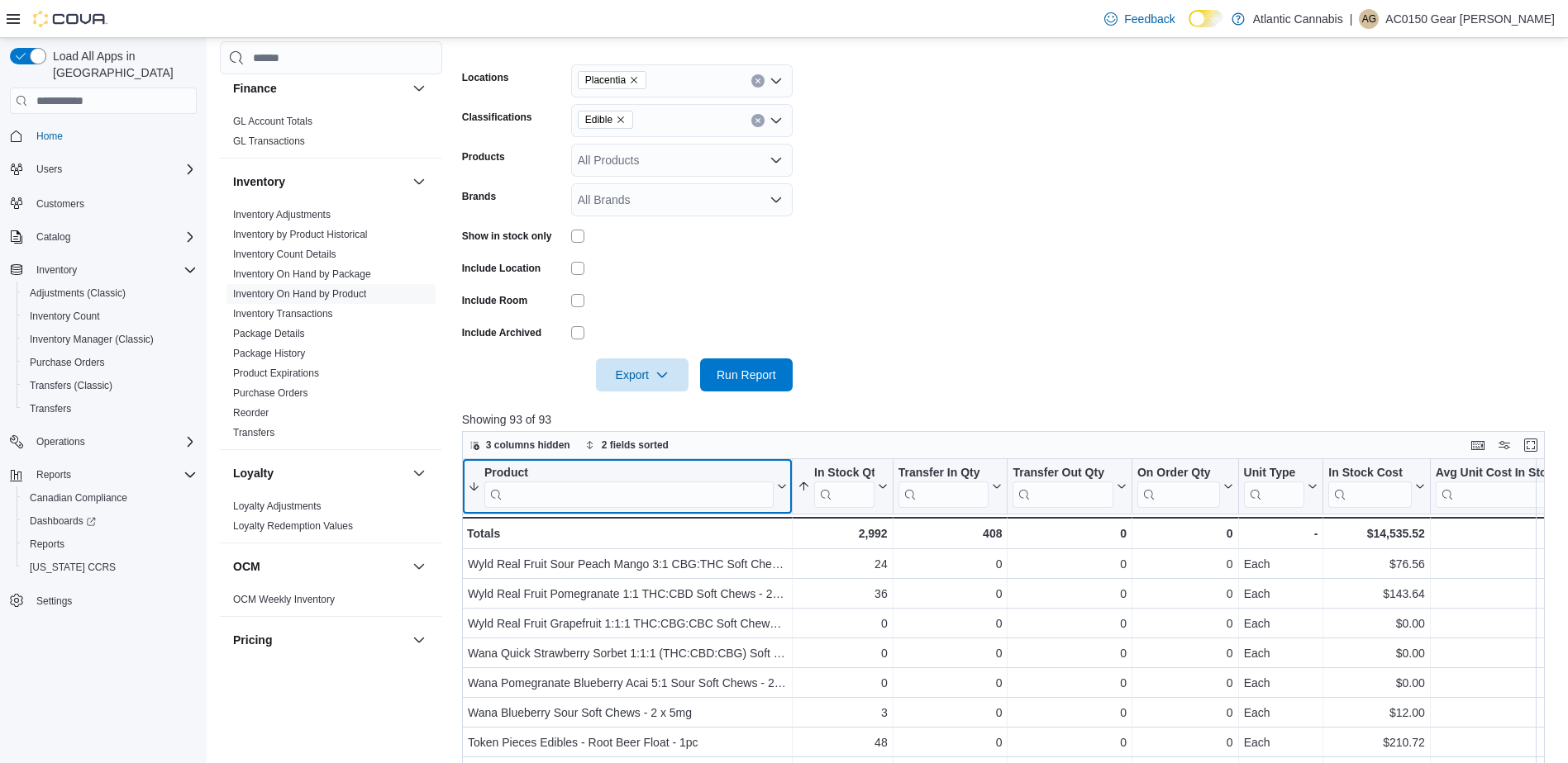
scroll to position [0, 0]
